Goal: Navigation & Orientation: Find specific page/section

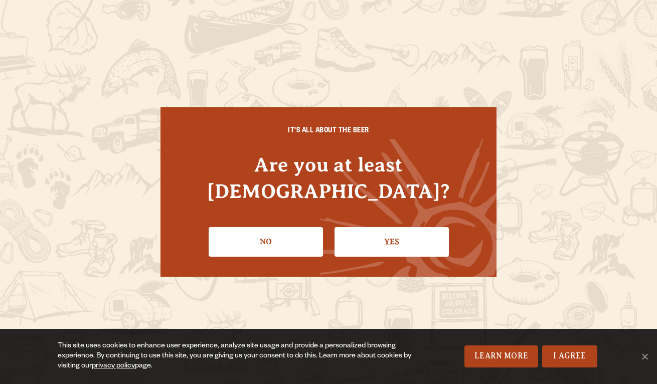
click at [383, 232] on link "Yes" at bounding box center [391, 241] width 114 height 29
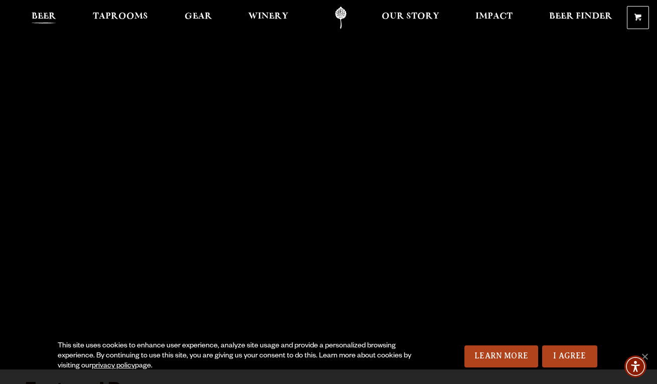
click at [58, 18] on link "Beer" at bounding box center [44, 18] width 38 height 23
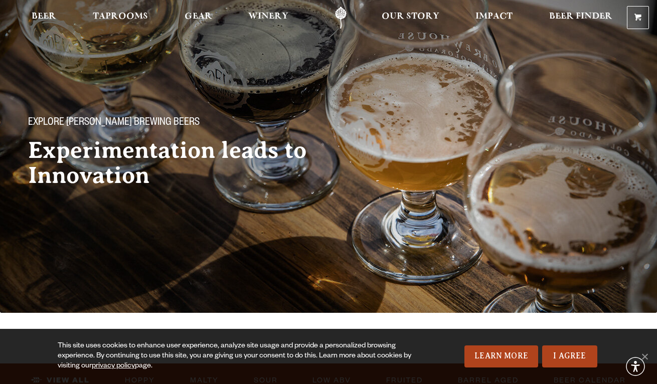
scroll to position [25, 0]
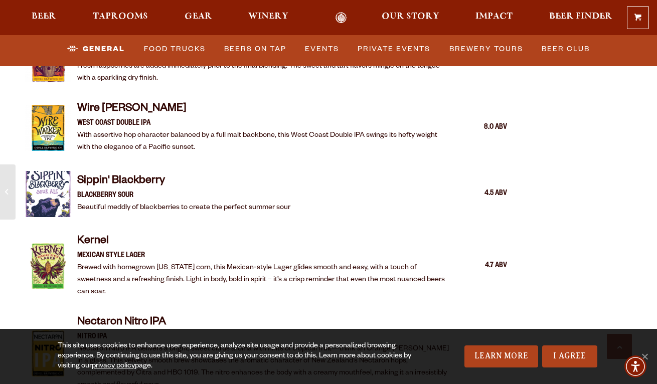
scroll to position [1489, 0]
